Goal: Task Accomplishment & Management: Use online tool/utility

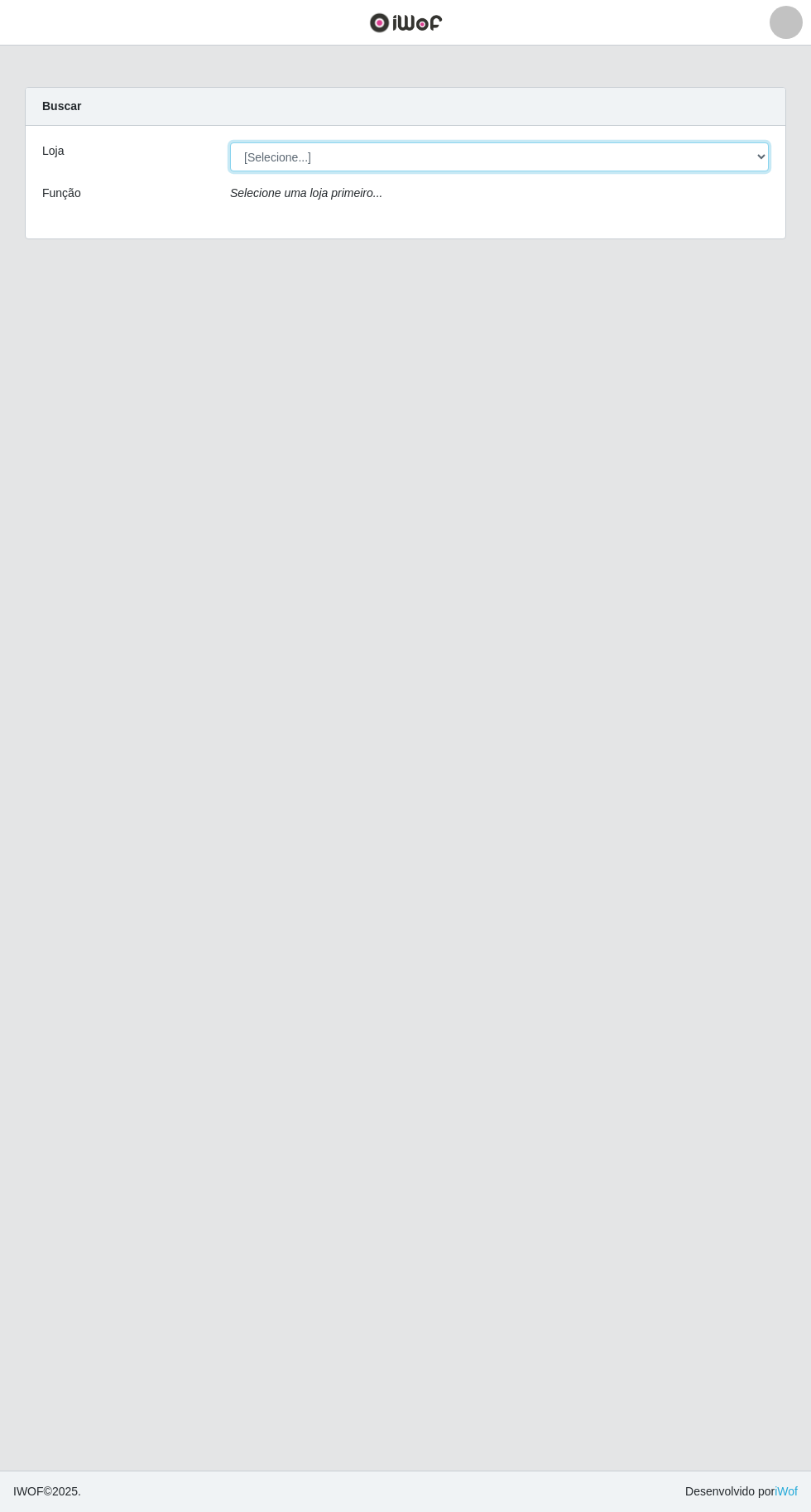
click at [538, 154] on select "[Selecione...] Extraplus - [GEOGRAPHIC_DATA] 03 - [GEOGRAPHIC_DATA]" at bounding box center [499, 157] width 538 height 29
select select "468"
click at [230, 142] on select "[Selecione...] Extraplus - [GEOGRAPHIC_DATA] 03 - [GEOGRAPHIC_DATA]" at bounding box center [499, 157] width 538 height 29
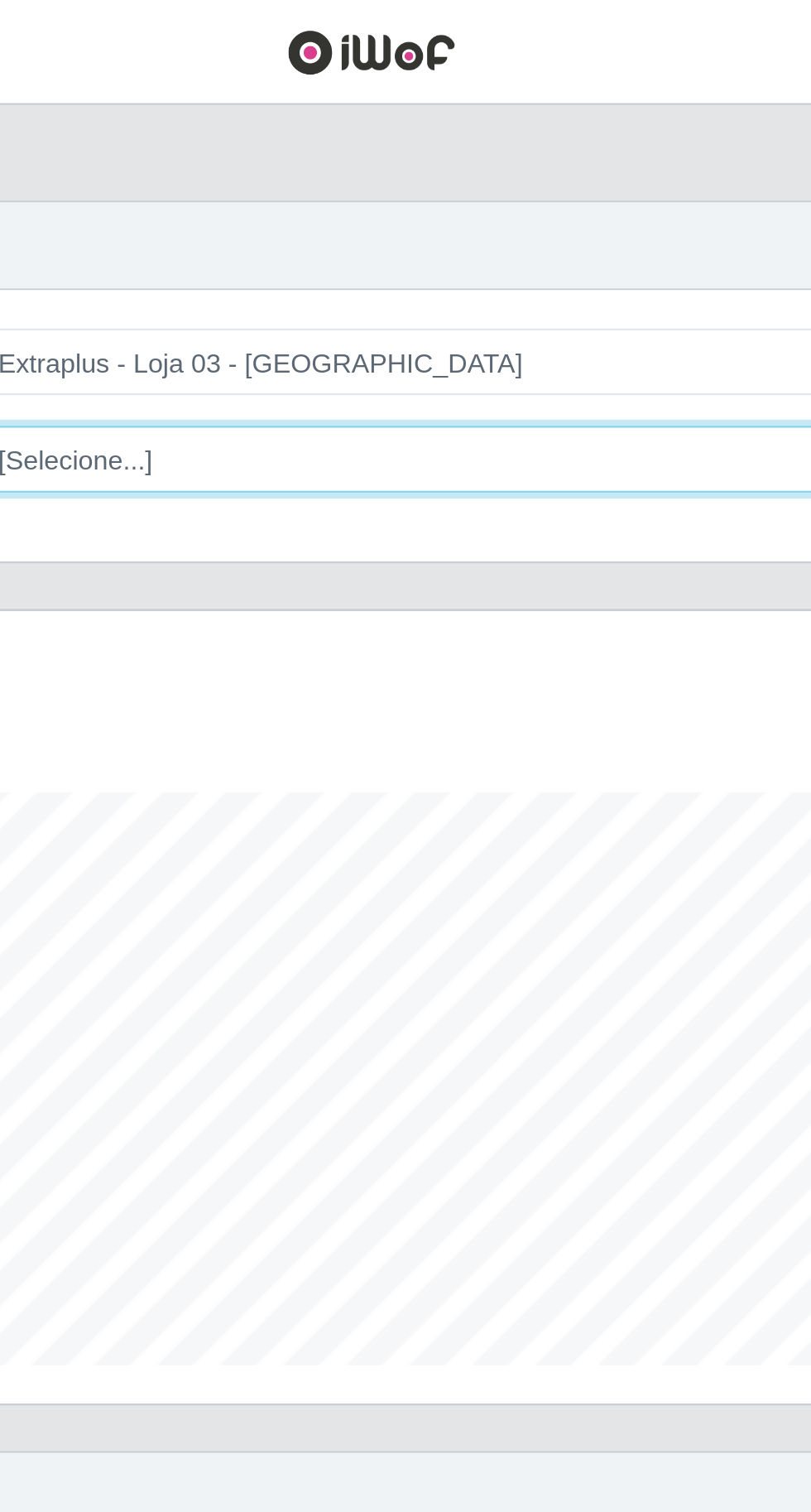
click at [405, 208] on select "[Selecione...] Repositor Repositor + Repositor ++" at bounding box center [499, 199] width 538 height 29
click at [230, 185] on select "[Selecione...] Repositor Repositor + Repositor ++" at bounding box center [499, 199] width 538 height 29
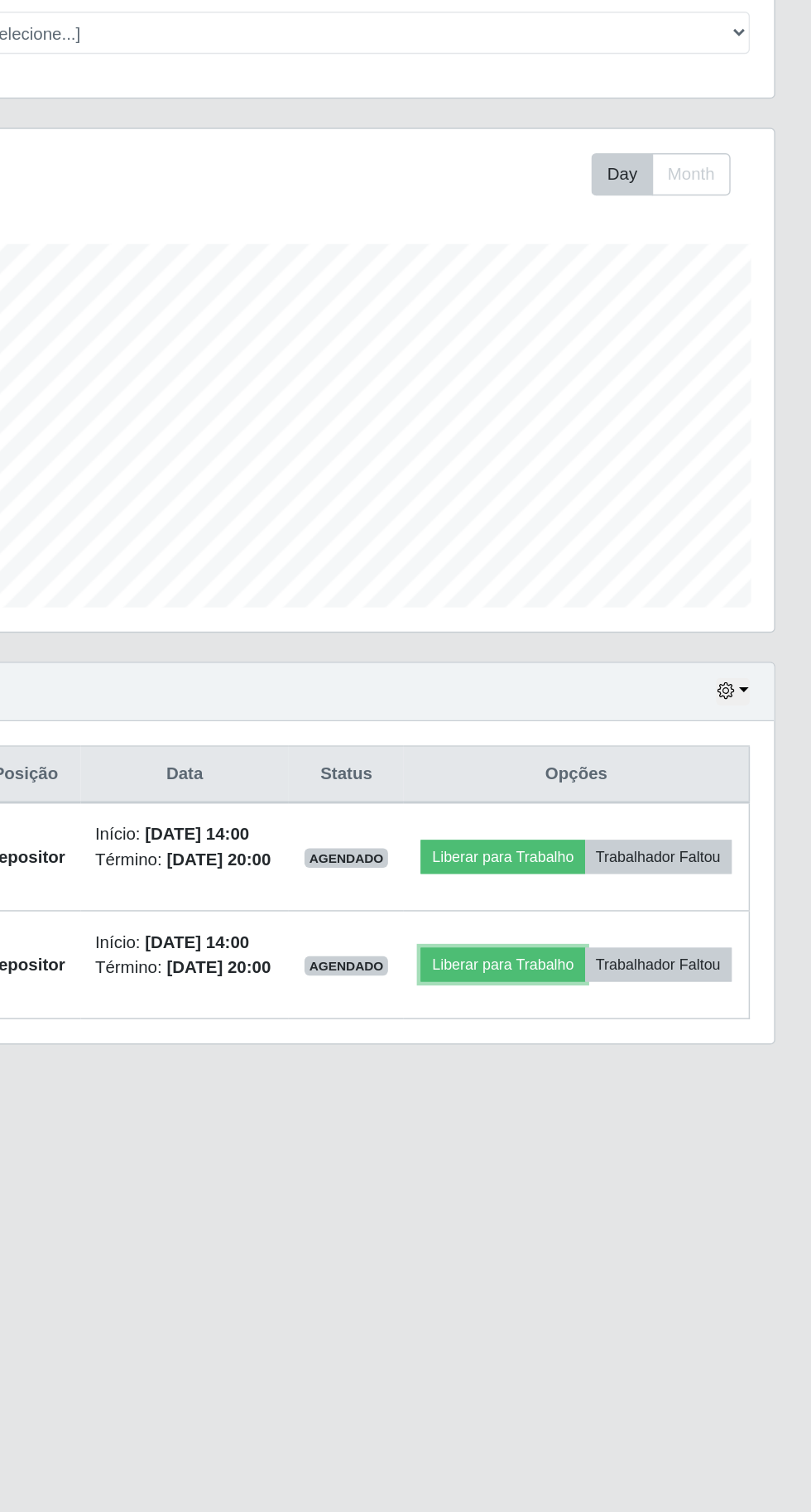
click at [655, 835] on button "Liberar para Trabalho" at bounding box center [599, 836] width 112 height 23
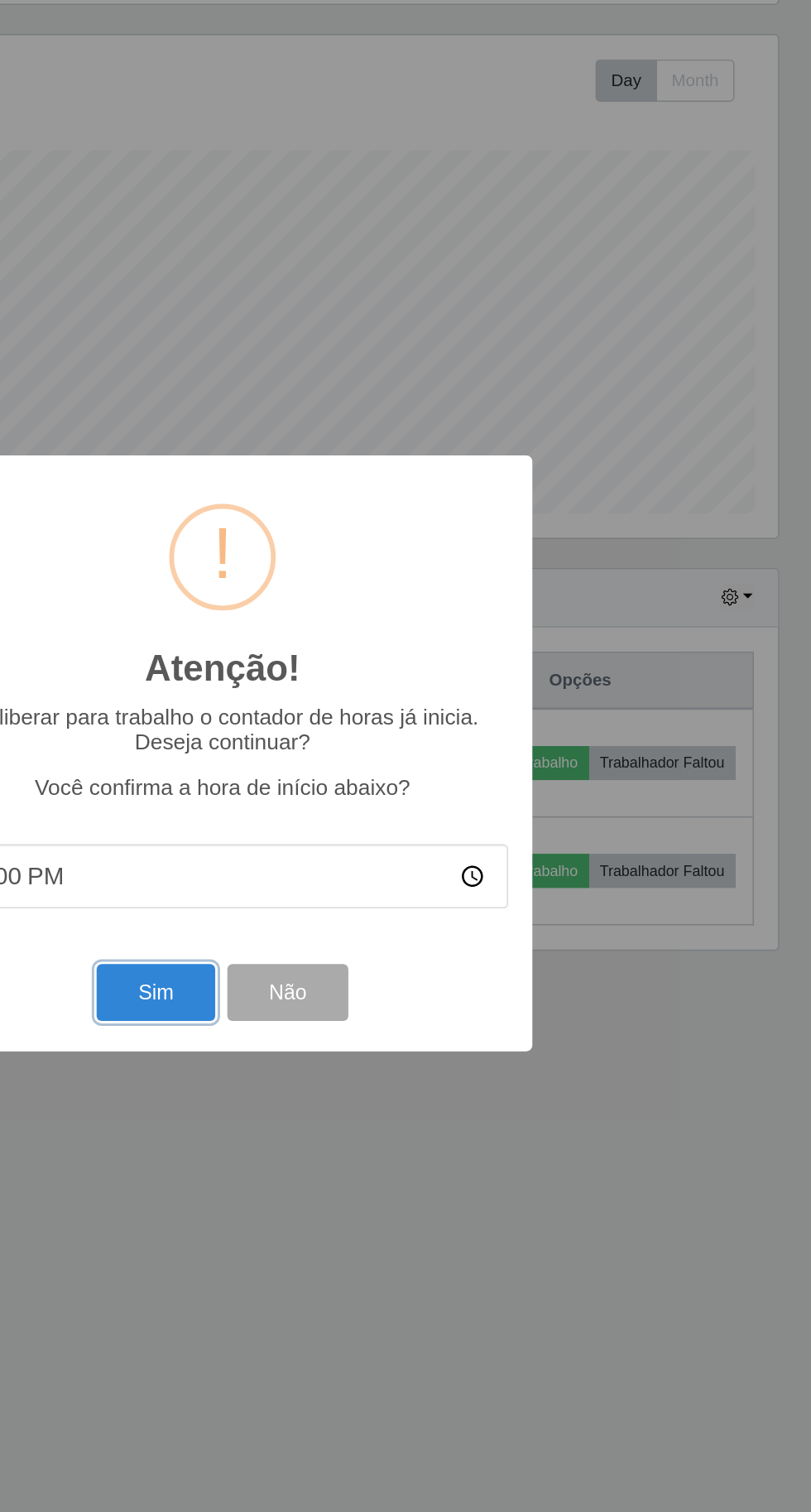
click at [355, 939] on button "Sim" at bounding box center [359, 920] width 80 height 39
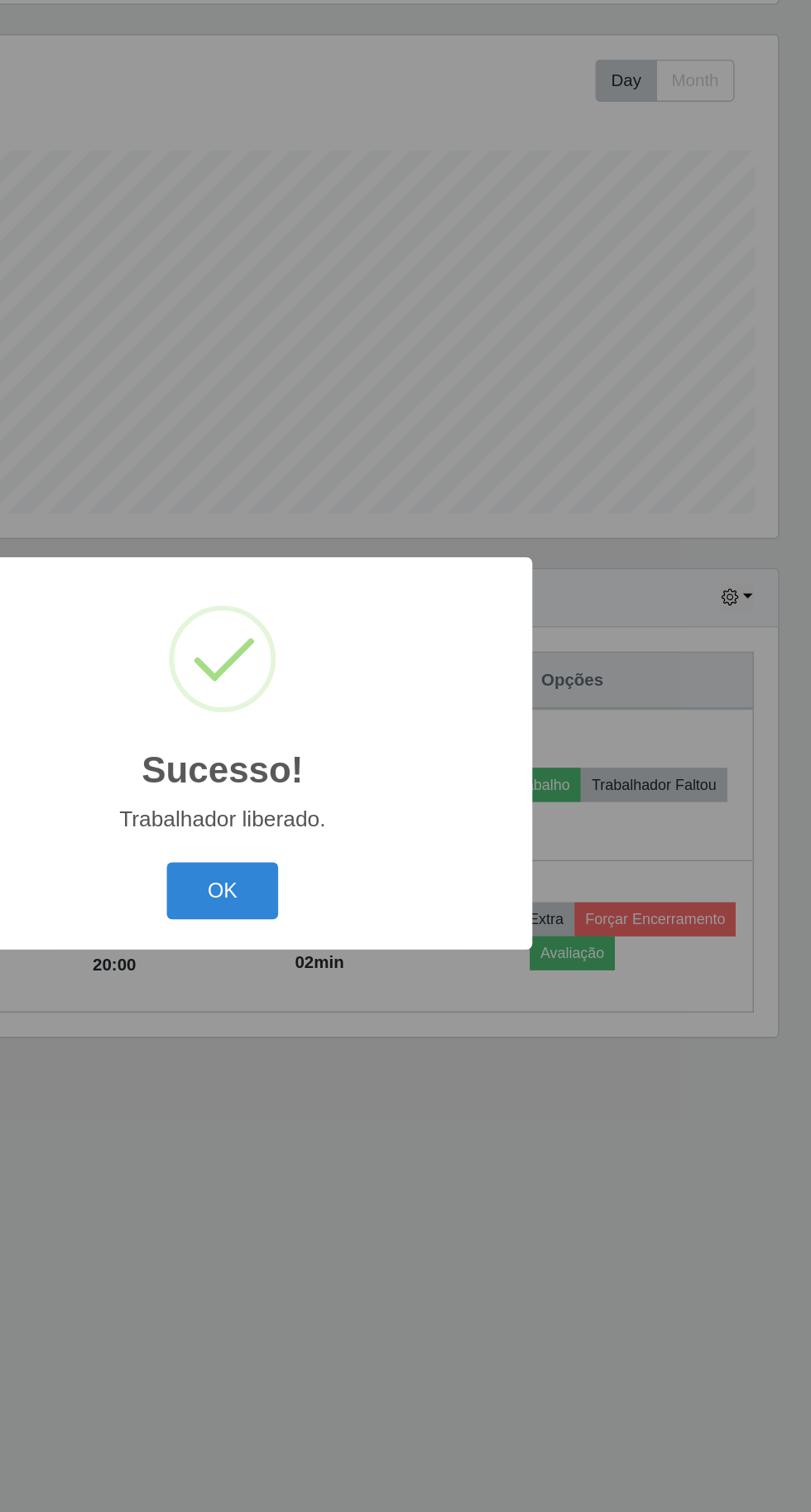
click at [411, 870] on button "OK" at bounding box center [406, 850] width 77 height 39
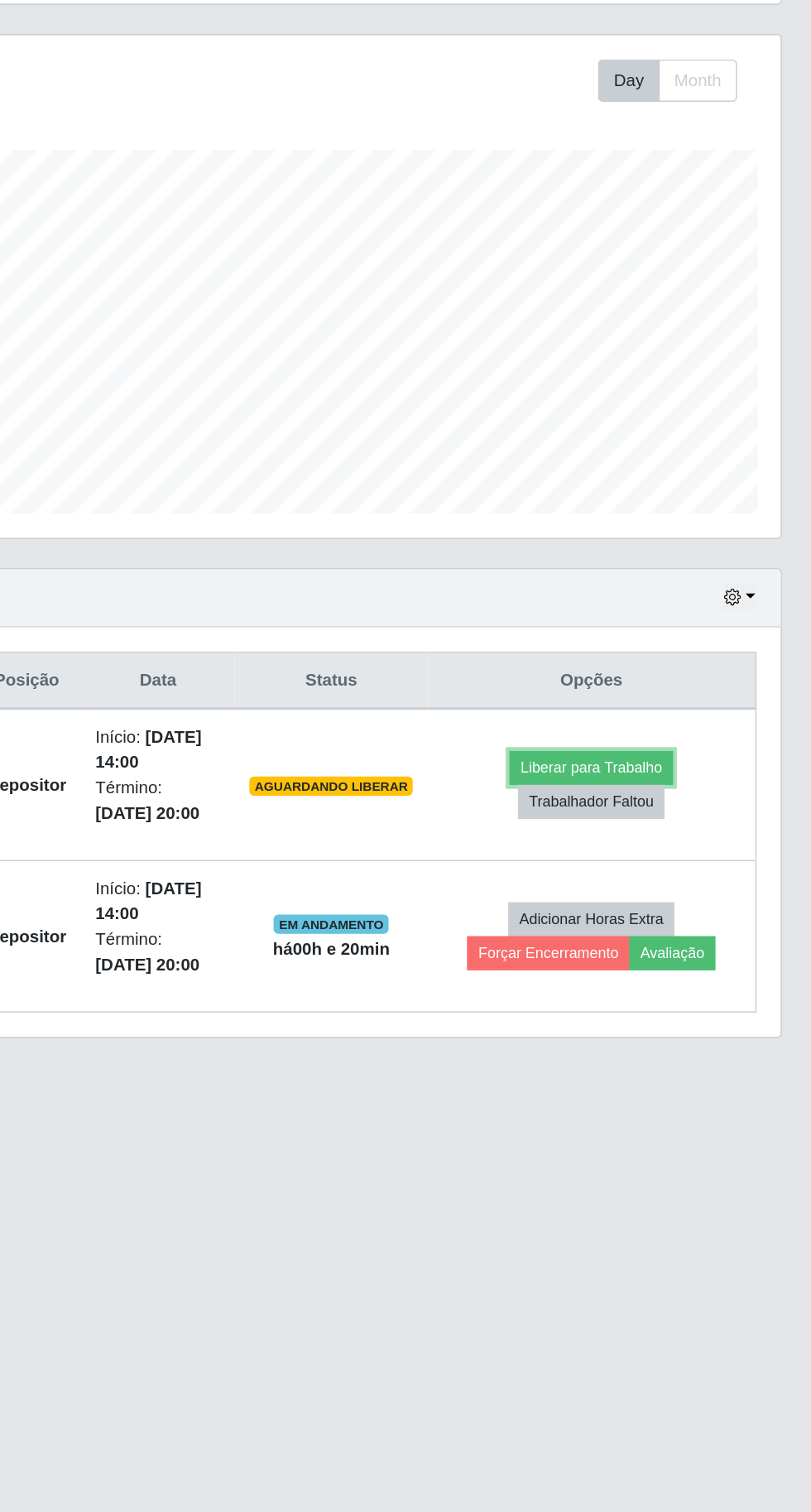
click at [680, 762] on button "Liberar para Trabalho" at bounding box center [656, 766] width 112 height 23
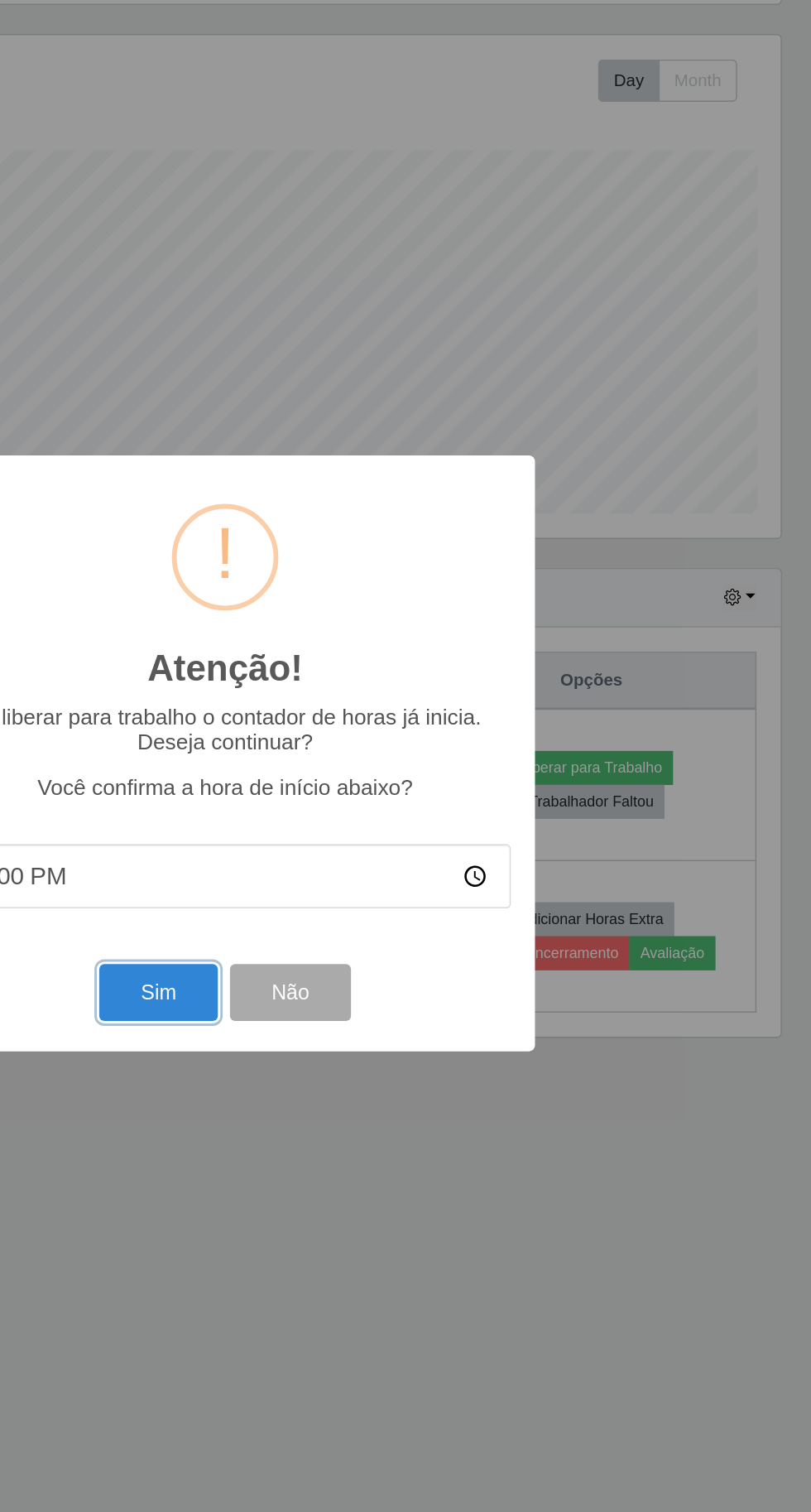
click at [350, 936] on button "Sim" at bounding box center [359, 920] width 80 height 39
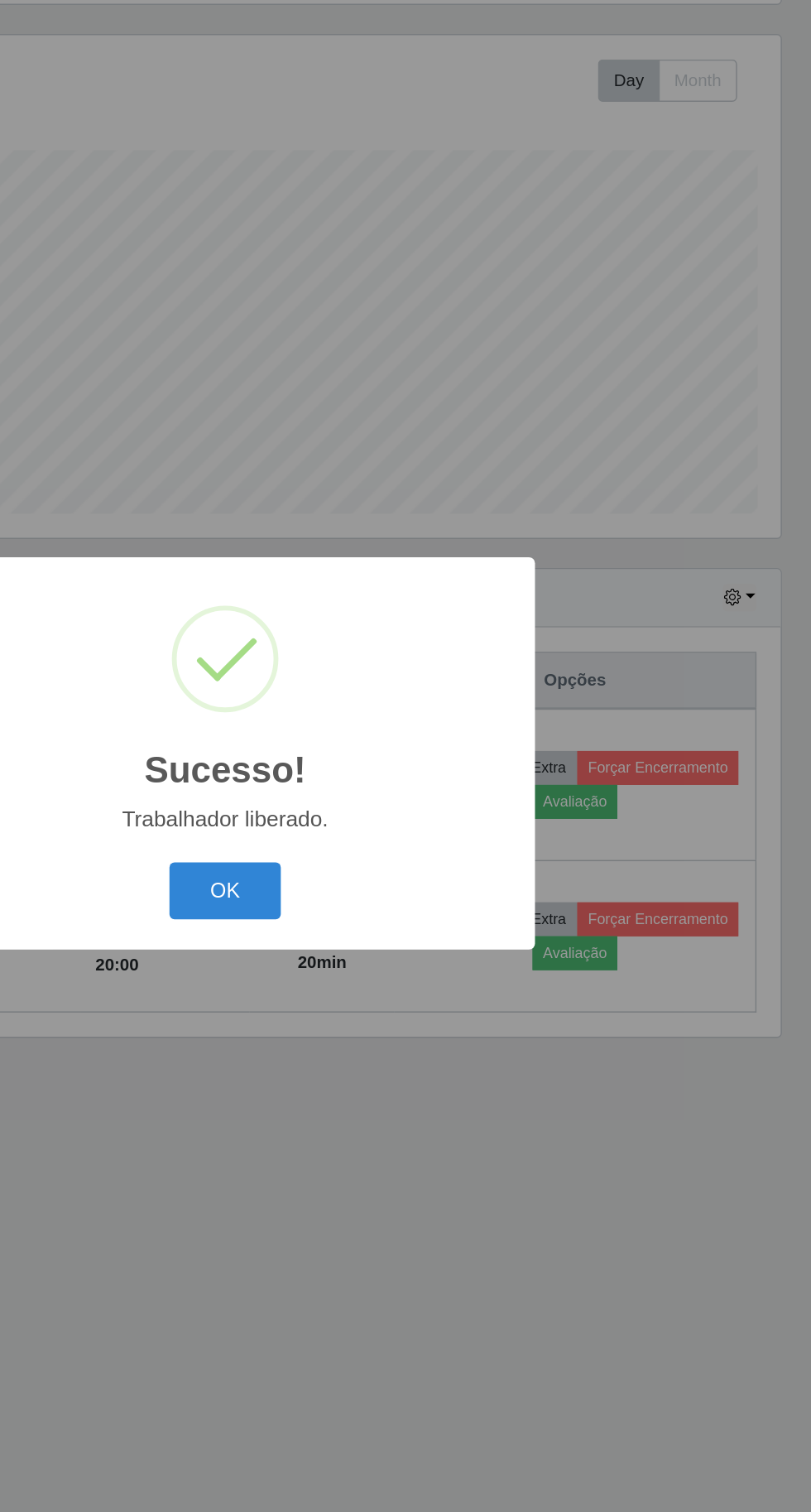
click at [422, 867] on button "OK" at bounding box center [406, 850] width 77 height 39
